Goal: Task Accomplishment & Management: Manage account settings

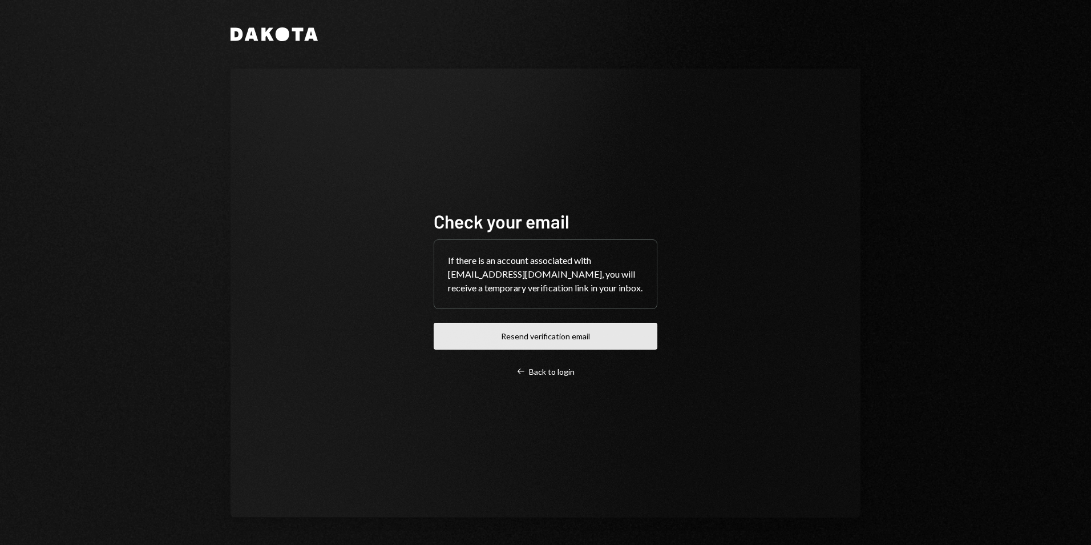
click at [553, 332] on button "Resend verification email" at bounding box center [546, 336] width 224 height 27
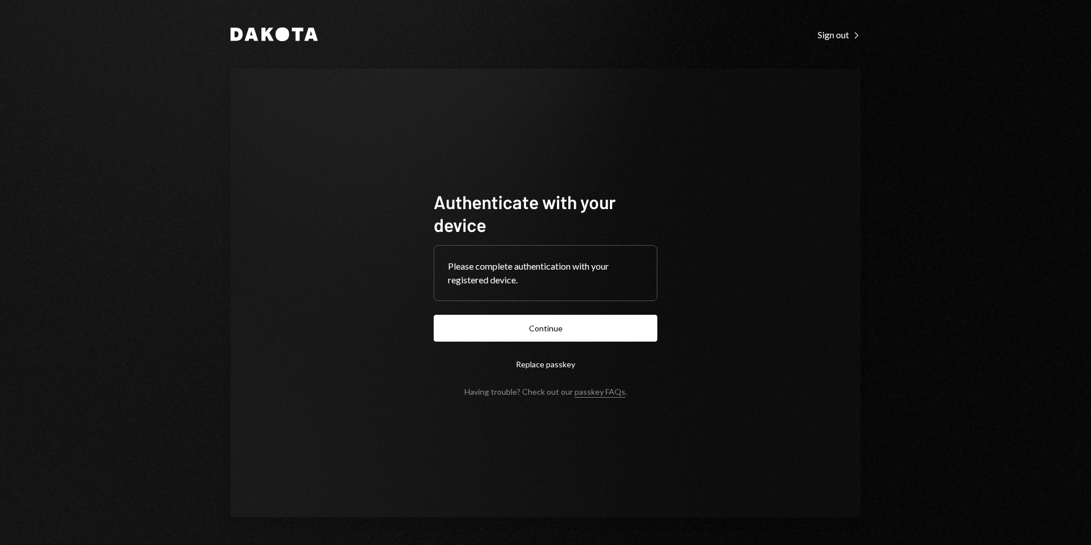
click at [529, 328] on button "Continue" at bounding box center [546, 328] width 224 height 27
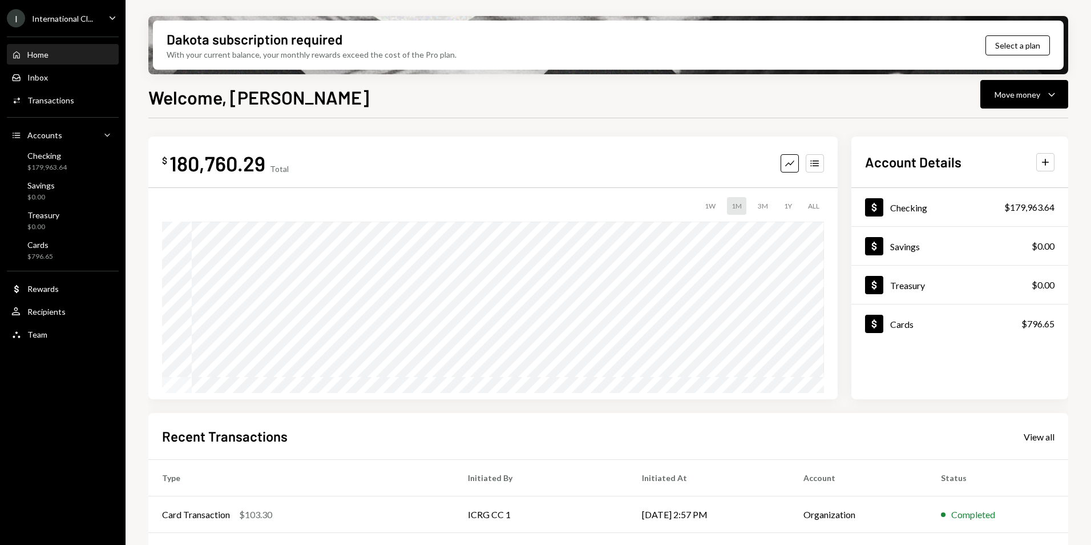
click at [65, 15] on div "International Cl..." at bounding box center [62, 19] width 61 height 10
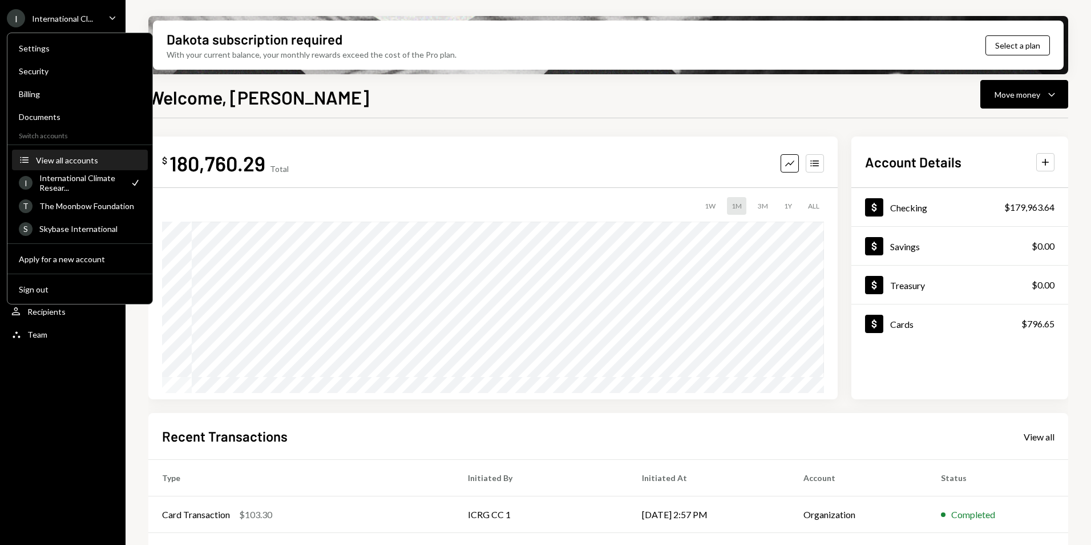
click at [83, 162] on div "View all accounts" at bounding box center [88, 160] width 105 height 10
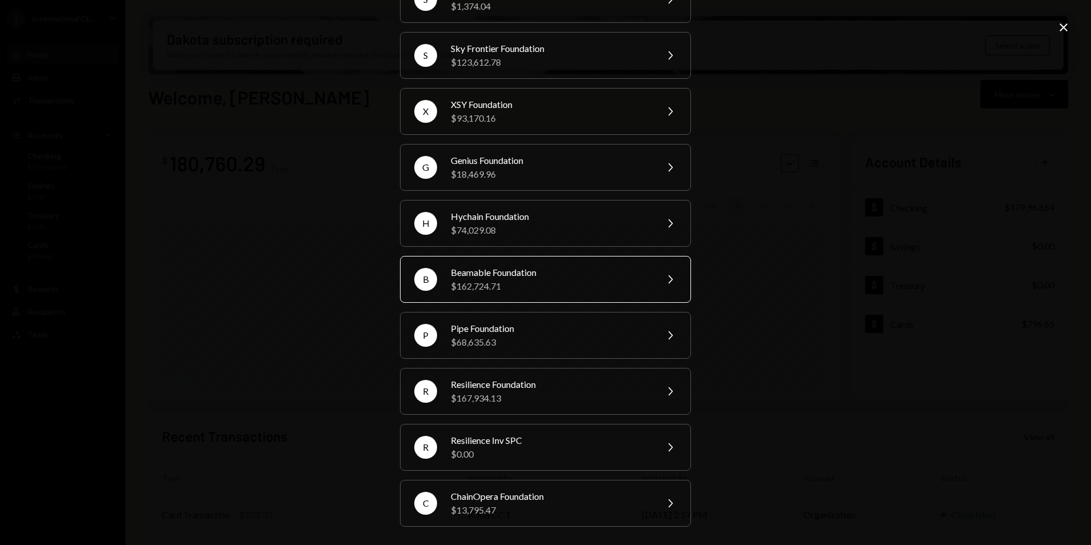
scroll to position [198, 0]
click at [478, 506] on div "$13,795.47" at bounding box center [550, 510] width 199 height 14
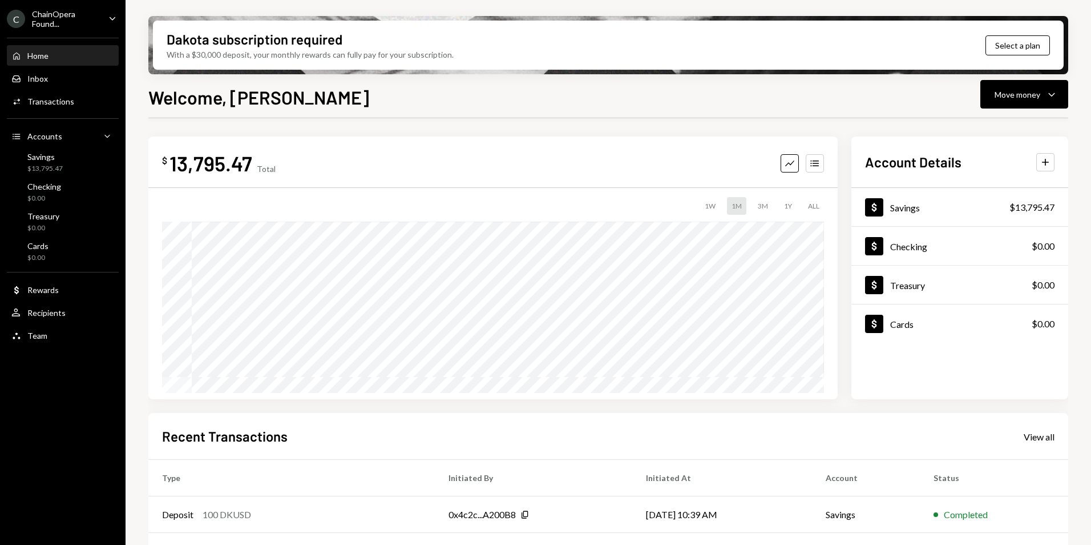
scroll to position [144, 0]
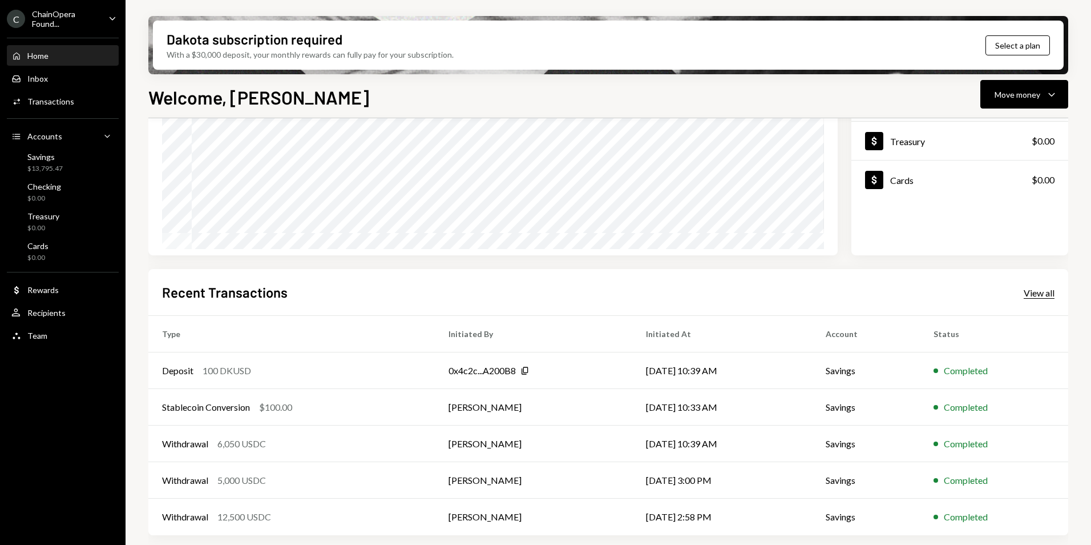
click at [1031, 297] on div "View all" at bounding box center [1039, 292] width 31 height 11
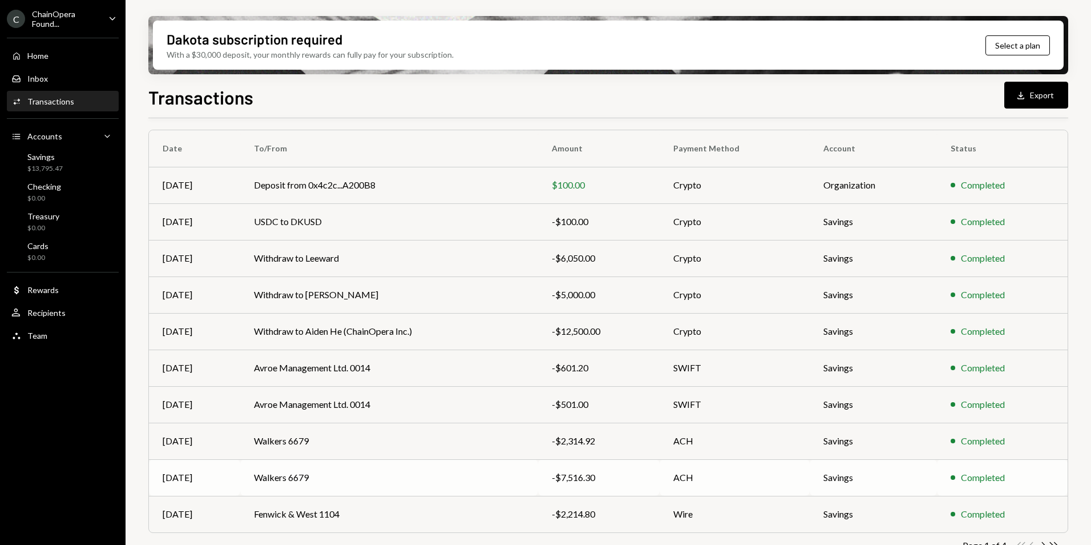
scroll to position [106, 0]
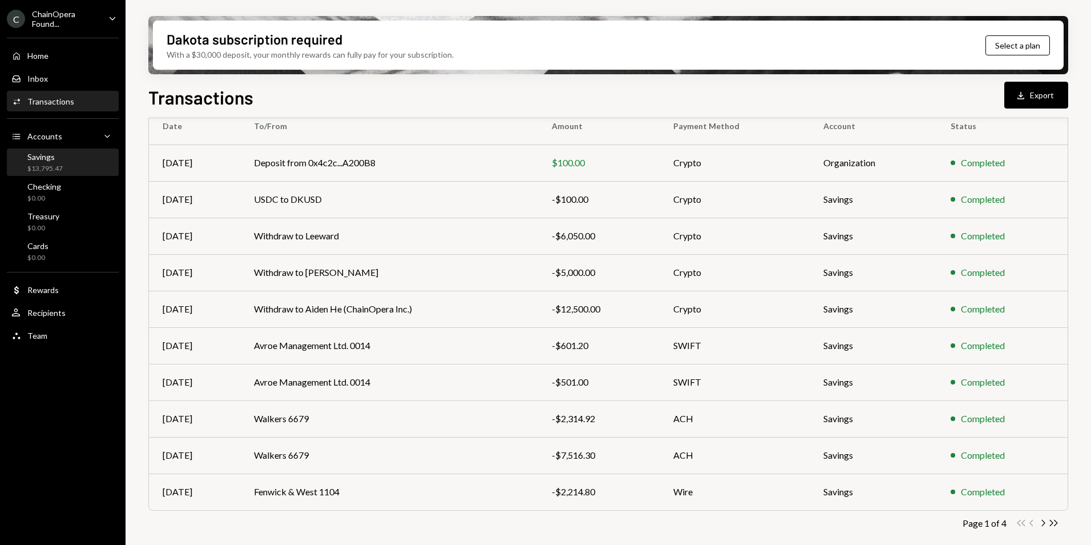
click at [54, 164] on div "$13,795.47" at bounding box center [44, 169] width 35 height 10
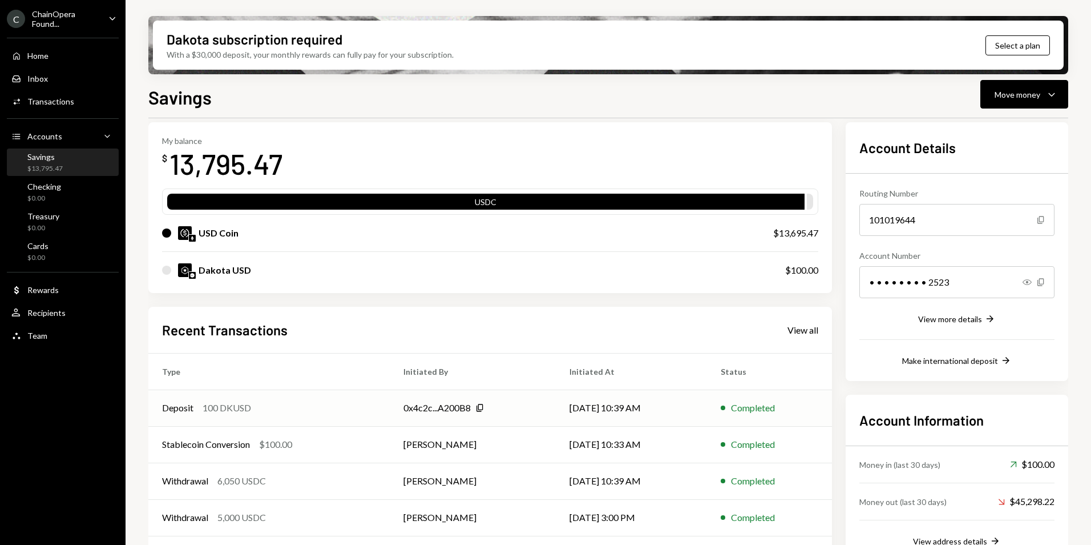
scroll to position [87, 0]
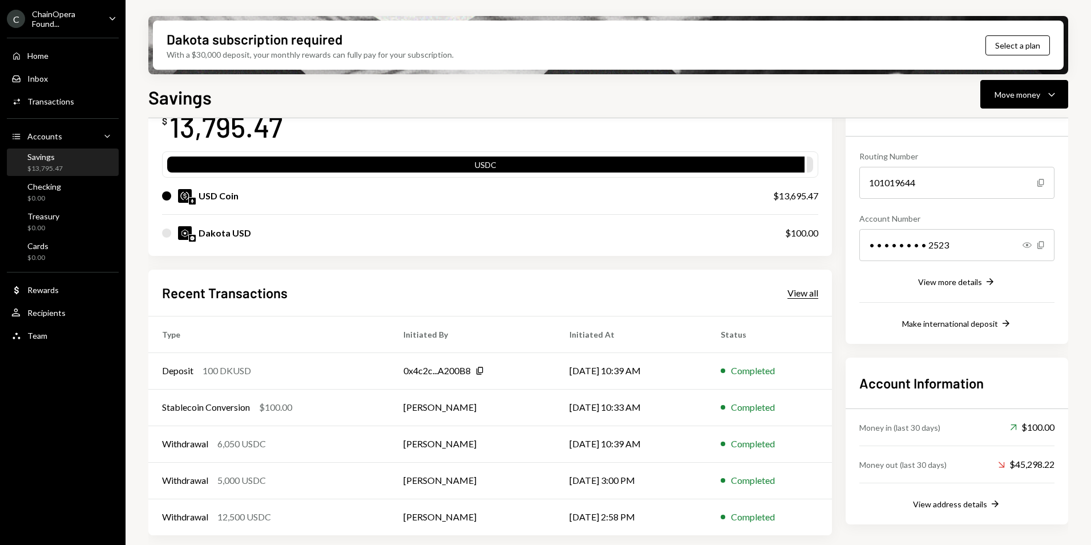
click at [789, 296] on div "View all" at bounding box center [803, 292] width 31 height 11
